Goal: Task Accomplishment & Management: Manage account settings

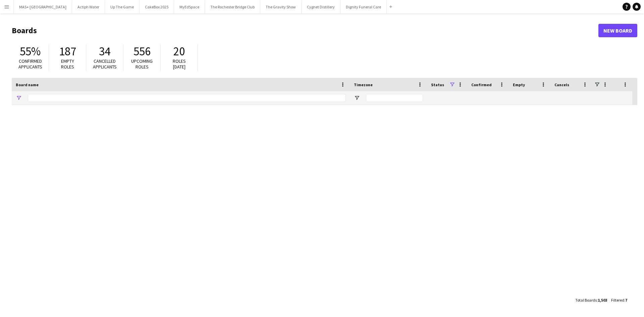
type input "**********"
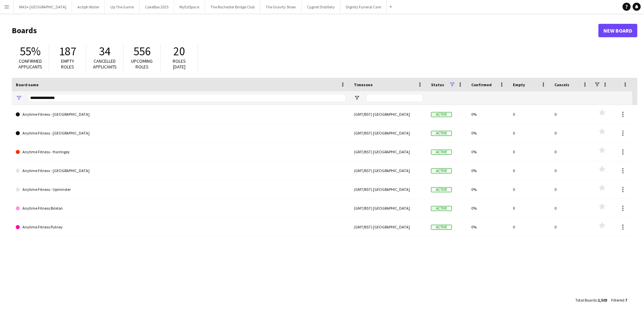
click at [7, 6] on app-icon "Menu" at bounding box center [6, 6] width 5 height 5
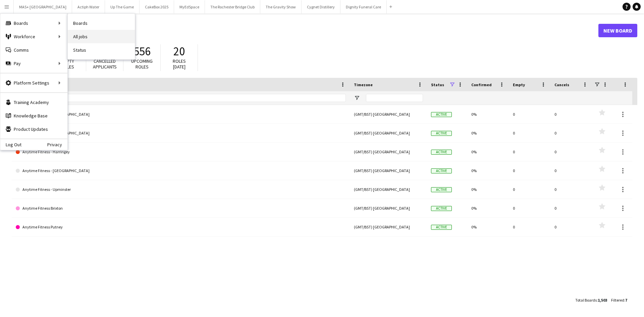
click at [87, 36] on link "All jobs" at bounding box center [101, 36] width 67 height 13
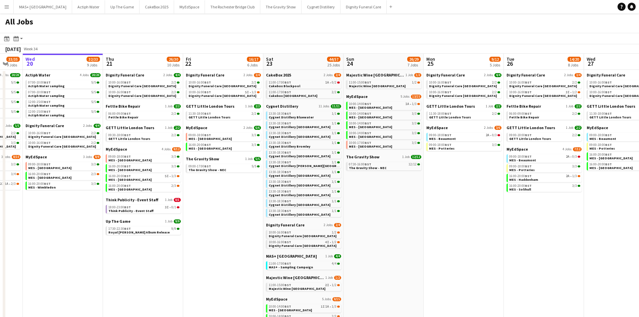
scroll to position [0, 218]
drag, startPoint x: 519, startPoint y: 211, endPoint x: 461, endPoint y: 211, distance: 57.7
click at [461, 211] on app-calendar-viewport "Sun 17 13/13 4 Jobs Mon 18 9/9 4 Jobs Tue 19 33/35 9 Jobs Wed 20 32/33 9 Jobs T…" at bounding box center [319, 257] width 639 height 406
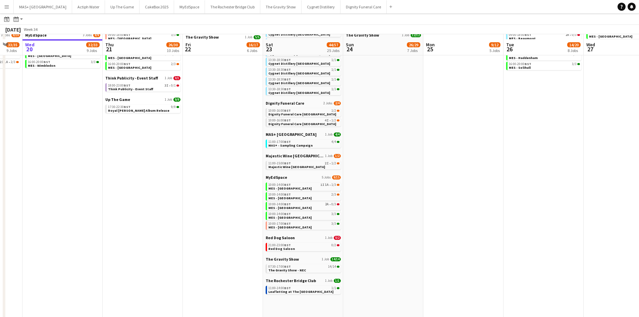
scroll to position [142, 0]
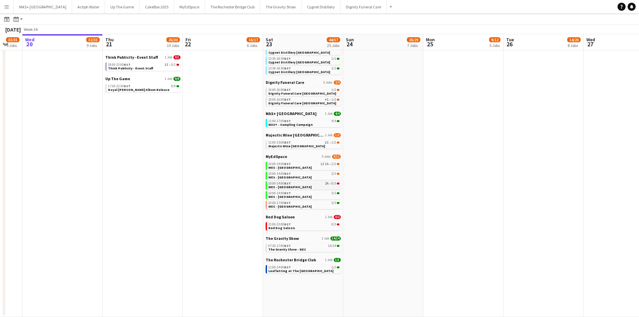
click at [315, 185] on div "10:00-14:00 BST 2A • 0/3" at bounding box center [303, 183] width 71 height 3
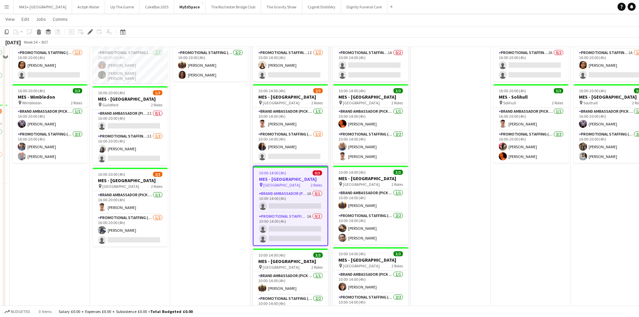
scroll to position [134, 0]
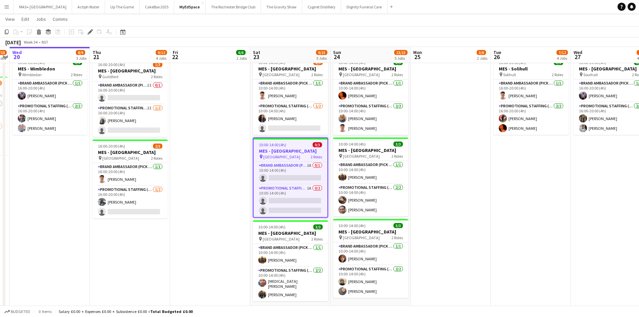
click at [300, 161] on app-job-card "10:00-14:00 (4h) 0/3 MES - [GEOGRAPHIC_DATA] pin Reading Town Centre 2 Roles Br…" at bounding box center [290, 178] width 75 height 80
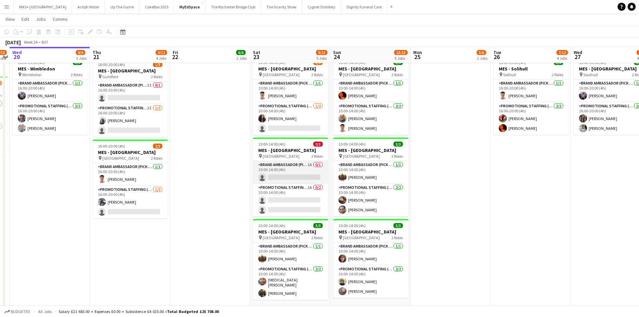
click at [301, 168] on app-card-role "Brand Ambassador (Pick up) 1A 0/1 10:00-14:00 (4h) single-neutral-actions" at bounding box center [290, 172] width 75 height 23
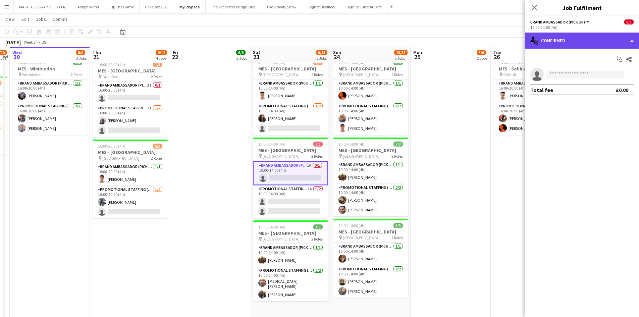
click at [567, 38] on div "single-neutral-actions-check-2 Confirmed" at bounding box center [582, 41] width 114 height 16
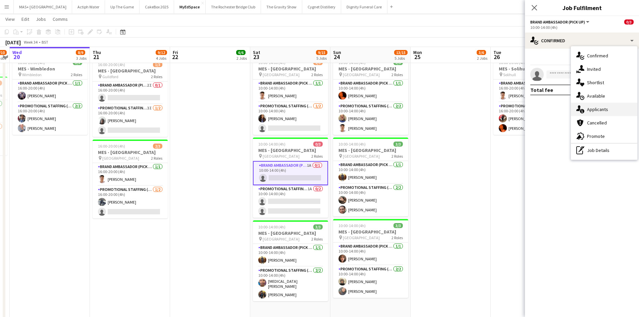
click at [603, 112] on div "single-neutral-actions-information Applicants" at bounding box center [604, 109] width 66 height 13
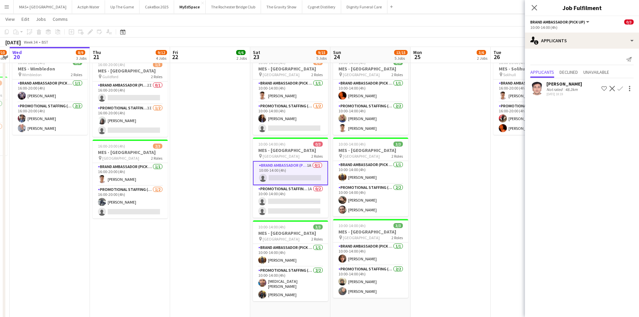
click at [549, 86] on div "[PERSON_NAME]" at bounding box center [565, 84] width 36 height 6
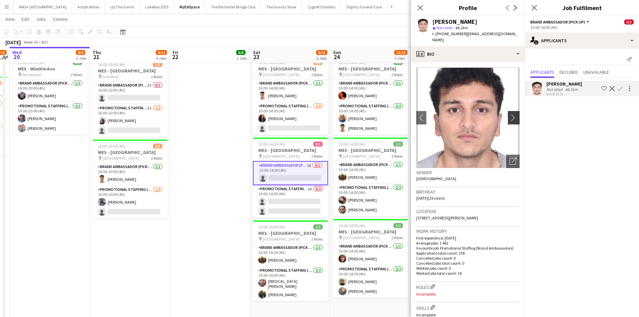
click at [510, 116] on app-icon "chevron-right" at bounding box center [515, 117] width 10 height 7
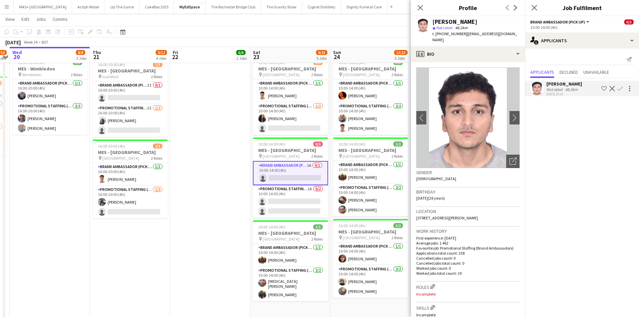
click at [214, 128] on app-date-cell "16:00-20:00 (4h) 3/3 MES - [GEOGRAPHIC_DATA] pin Kingston 2 Roles Brand Ambassa…" at bounding box center [210, 155] width 80 height 366
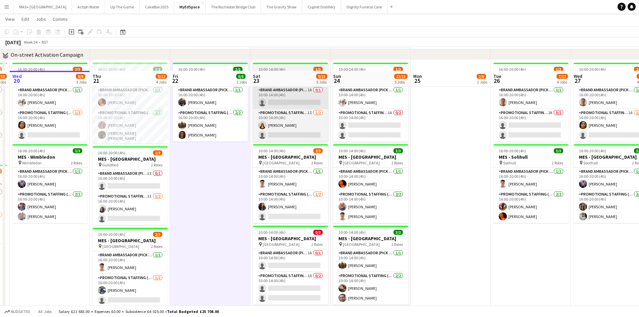
scroll to position [0, 0]
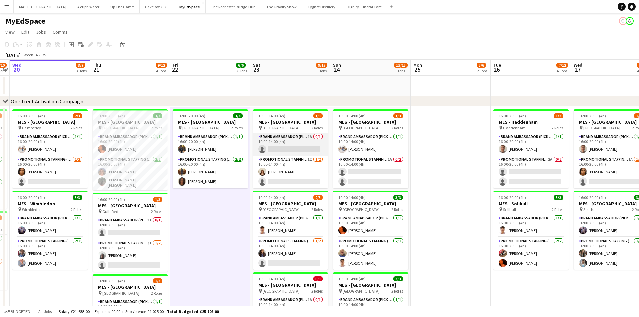
click at [272, 147] on app-card-role "Brand Ambassador (Pick up) 1A 0/1 10:00-14:00 (4h) single-neutral-actions" at bounding box center [290, 144] width 75 height 23
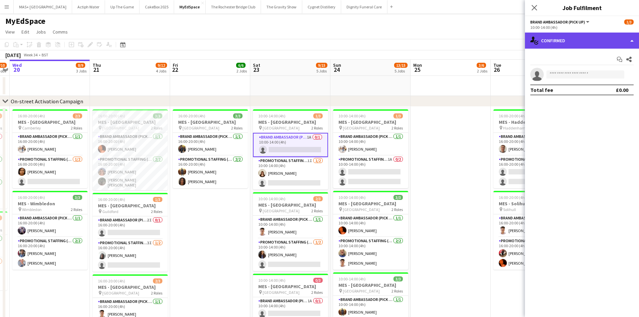
click at [556, 42] on div "single-neutral-actions-check-2 Confirmed" at bounding box center [582, 41] width 114 height 16
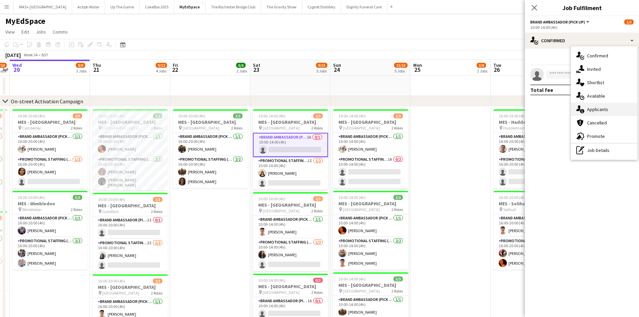
click at [590, 108] on div "single-neutral-actions-information Applicants" at bounding box center [604, 109] width 66 height 13
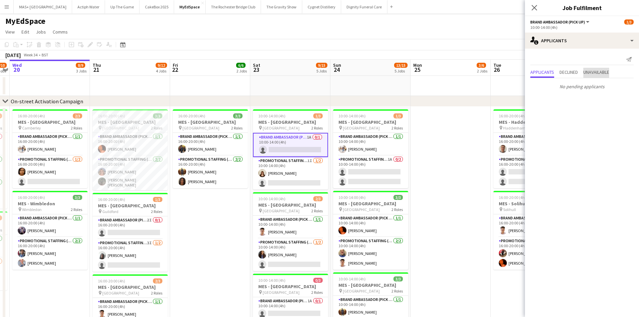
click at [594, 71] on span "Unavailable" at bounding box center [597, 72] width 26 height 5
click at [455, 191] on app-date-cell at bounding box center [451, 290] width 80 height 366
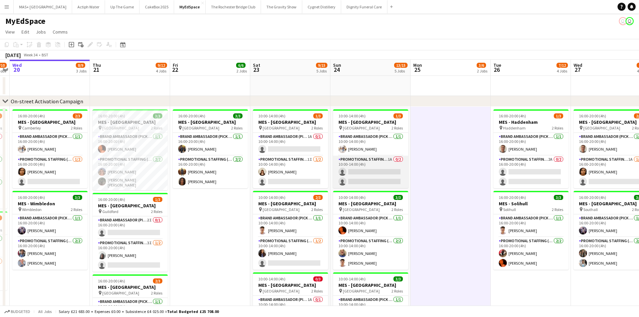
click at [349, 164] on app-card-role "Promotional Staffing (Brand Ambassadors) 1A 0/2 10:00-14:00 (4h) single-neutral…" at bounding box center [370, 172] width 75 height 33
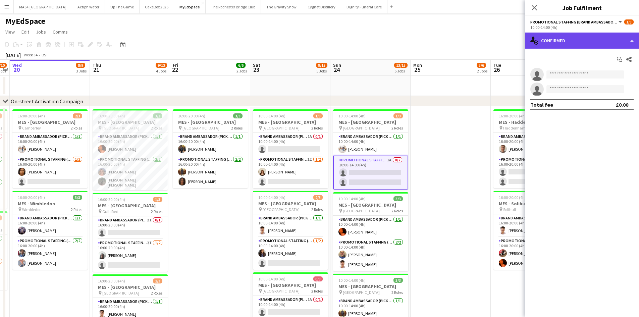
click at [563, 43] on div "single-neutral-actions-check-2 Confirmed" at bounding box center [582, 41] width 114 height 16
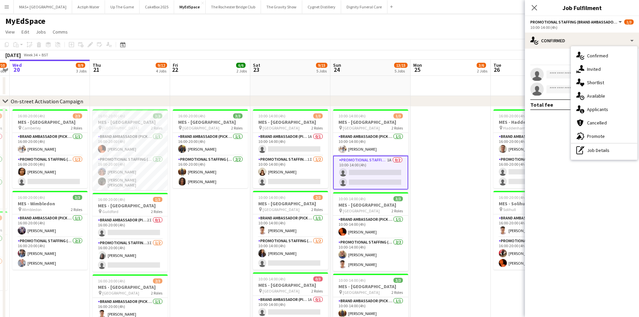
click at [609, 108] on div "single-neutral-actions-information Applicants" at bounding box center [604, 109] width 66 height 13
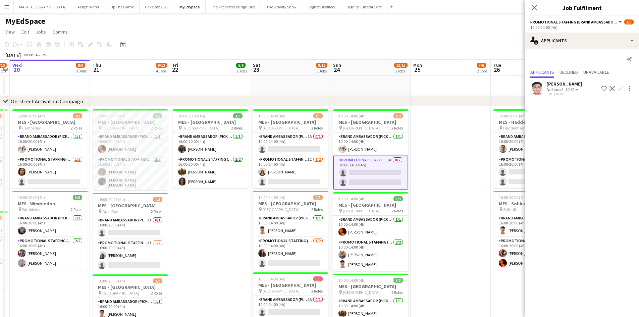
click at [455, 186] on app-date-cell at bounding box center [451, 290] width 80 height 366
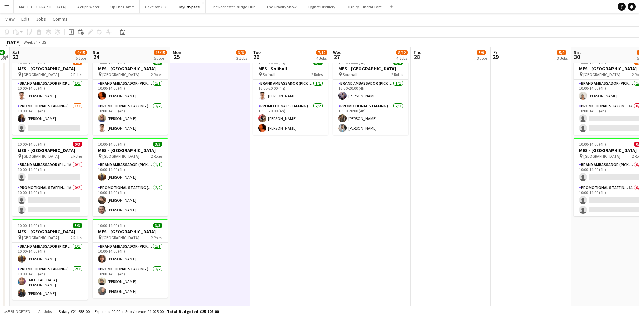
scroll to position [0, 196]
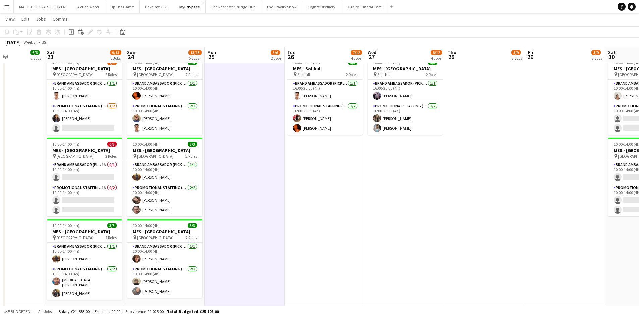
drag, startPoint x: 502, startPoint y: 164, endPoint x: 296, endPoint y: 184, distance: 207.0
click at [296, 184] on app-calendar-viewport "Wed 20 8/9 3 Jobs Thu 21 9/12 4 Jobs Fri 22 6/6 2 Jobs Sat 23 9/15 5 Jobs Sun 2…" at bounding box center [319, 209] width 639 height 634
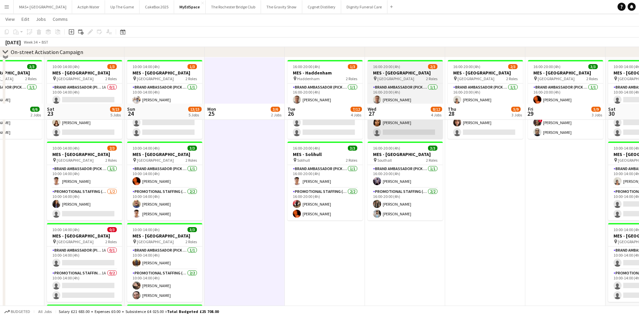
scroll to position [0, 0]
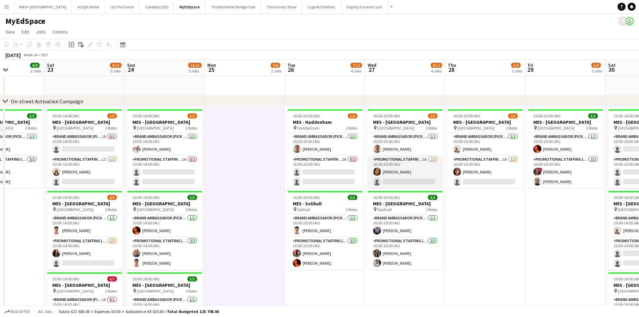
click at [417, 162] on app-card-role "Promotional Staffing (Brand Ambassadors) 1A [DATE] 16:00-20:00 (4h) [PERSON_NAM…" at bounding box center [405, 172] width 75 height 33
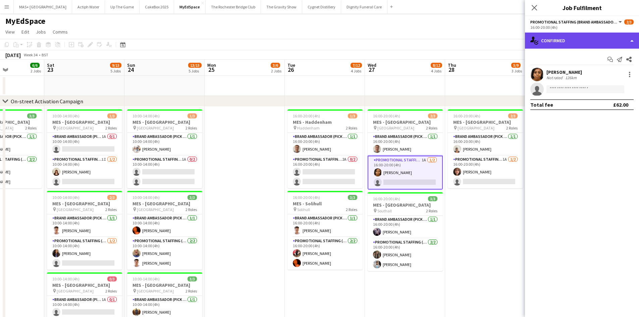
click at [565, 42] on div "single-neutral-actions-check-2 Confirmed" at bounding box center [582, 41] width 114 height 16
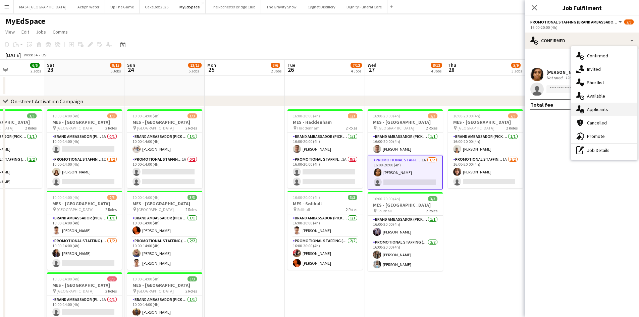
click at [600, 104] on div "single-neutral-actions-information Applicants" at bounding box center [604, 109] width 66 height 13
